Goal: Find specific page/section: Find specific page/section

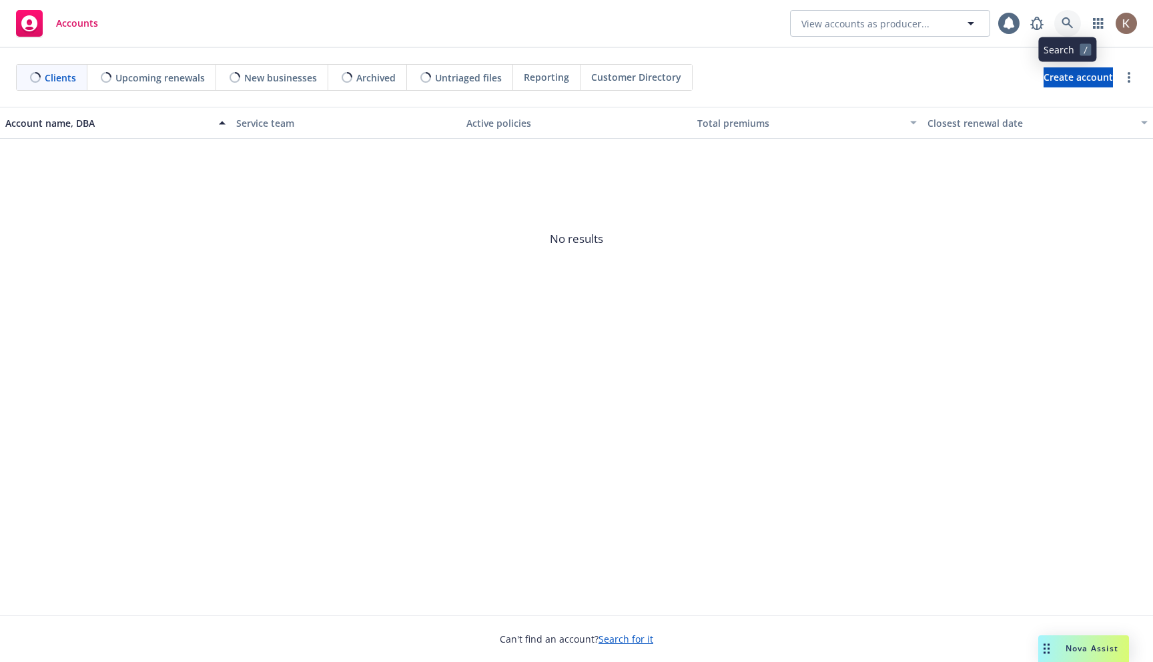
click at [1054, 27] on link at bounding box center [1067, 23] width 27 height 27
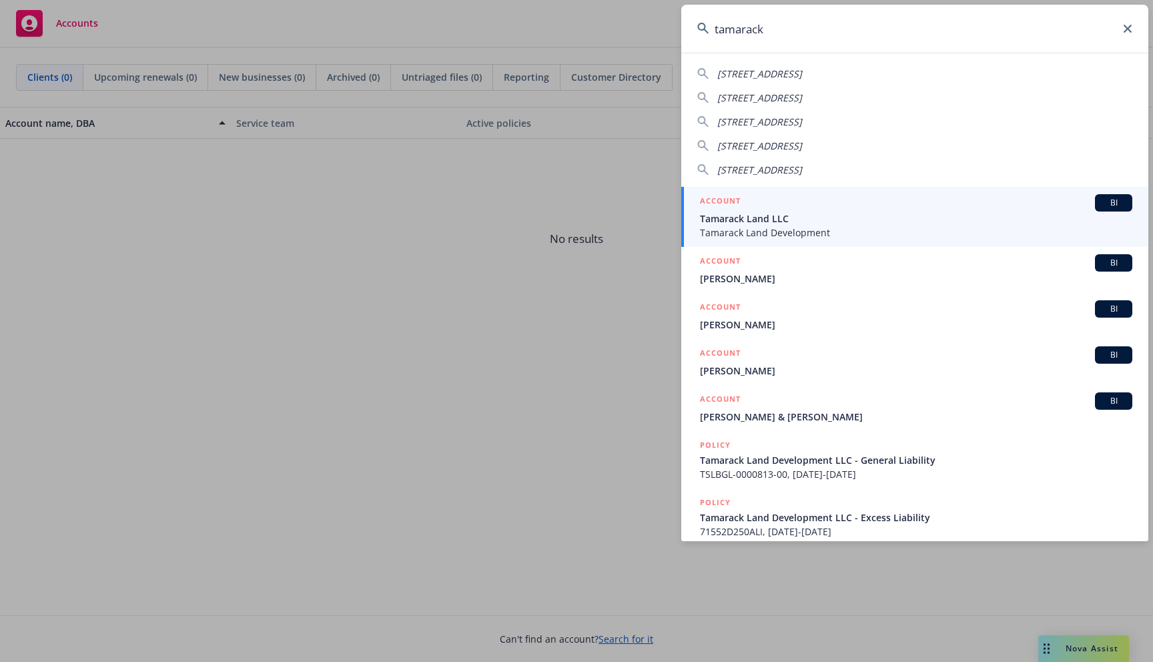
type input "tamarack"
click at [901, 216] on span "Tamarack Land LLC" at bounding box center [916, 219] width 432 height 14
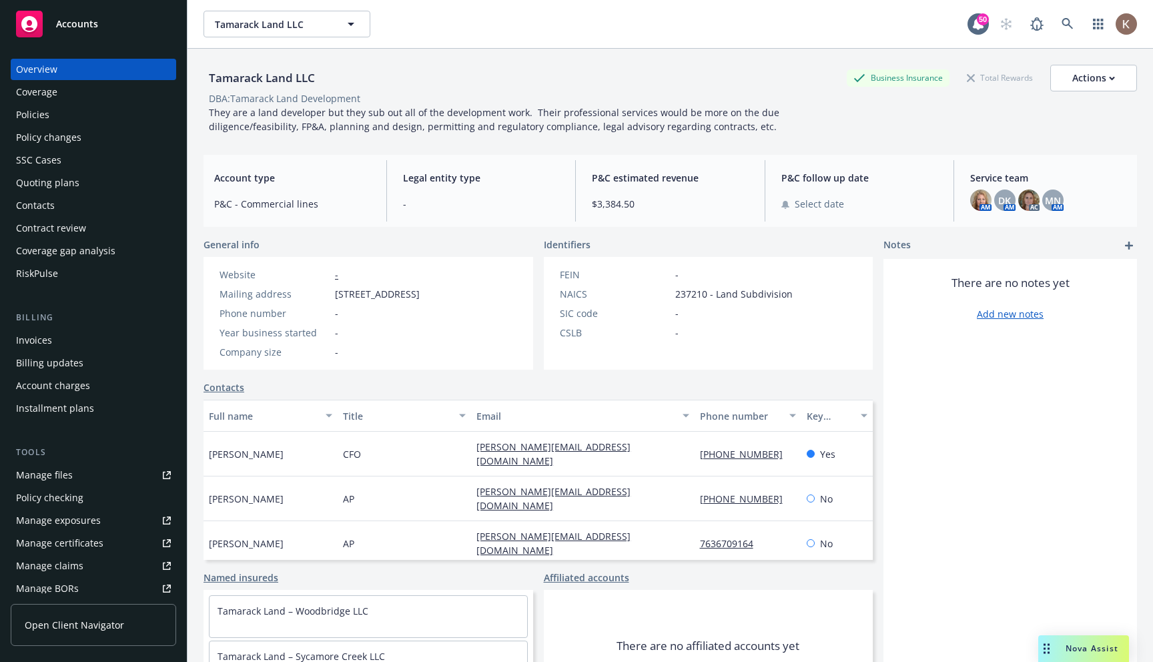
click at [59, 622] on span "Open Client Navigator" at bounding box center [74, 625] width 99 height 14
